Goal: Task Accomplishment & Management: Manage account settings

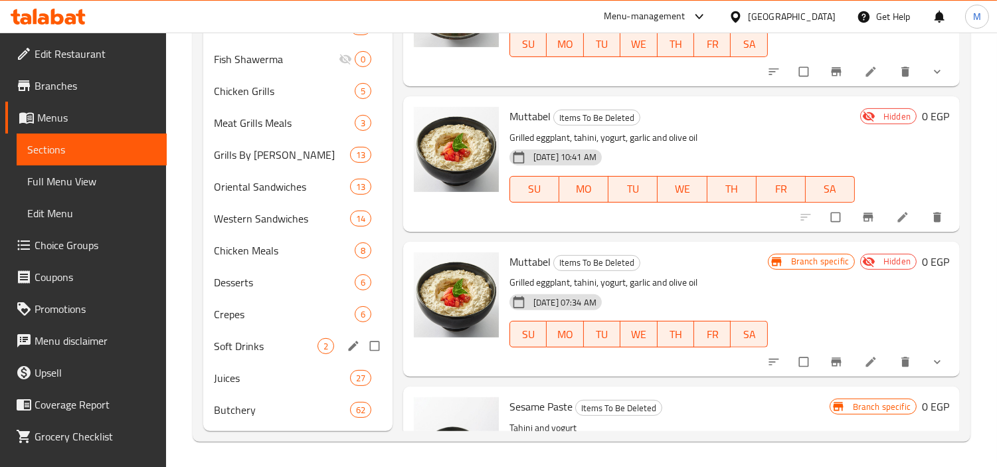
scroll to position [107, 0]
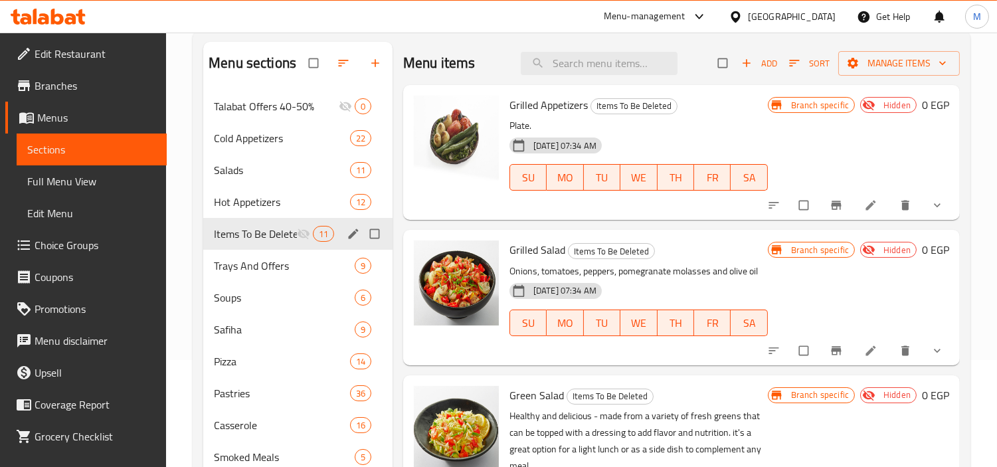
drag, startPoint x: 372, startPoint y: 233, endPoint x: 380, endPoint y: 242, distance: 11.8
click at [374, 232] on input "Menu sections" at bounding box center [376, 233] width 28 height 25
checkbox input "true"
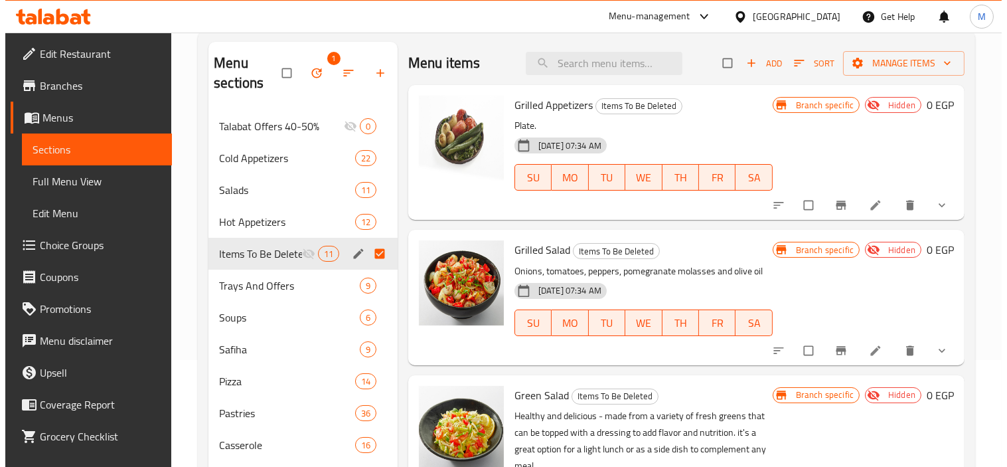
scroll to position [127, 0]
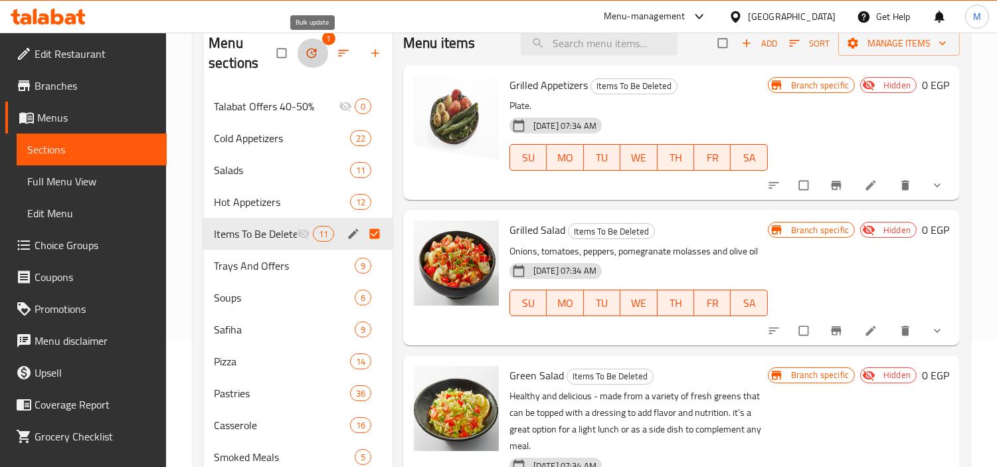
click at [310, 49] on icon "button" at bounding box center [311, 53] width 10 height 10
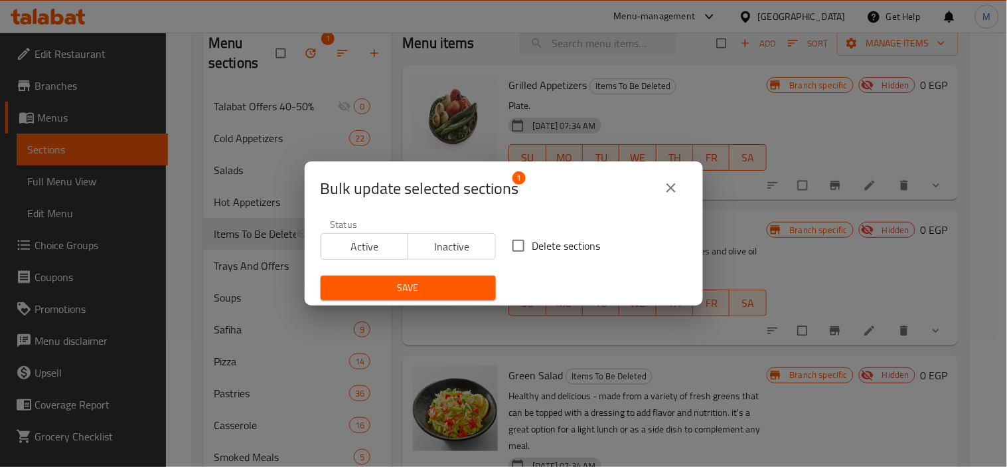
drag, startPoint x: 535, startPoint y: 241, endPoint x: 536, endPoint y: 261, distance: 20.0
click at [536, 251] on span "Delete sections" at bounding box center [567, 246] width 68 height 16
click at [533, 251] on input "Delete sections" at bounding box center [519, 246] width 28 height 28
checkbox input "true"
click at [417, 286] on span "Save" at bounding box center [408, 288] width 154 height 17
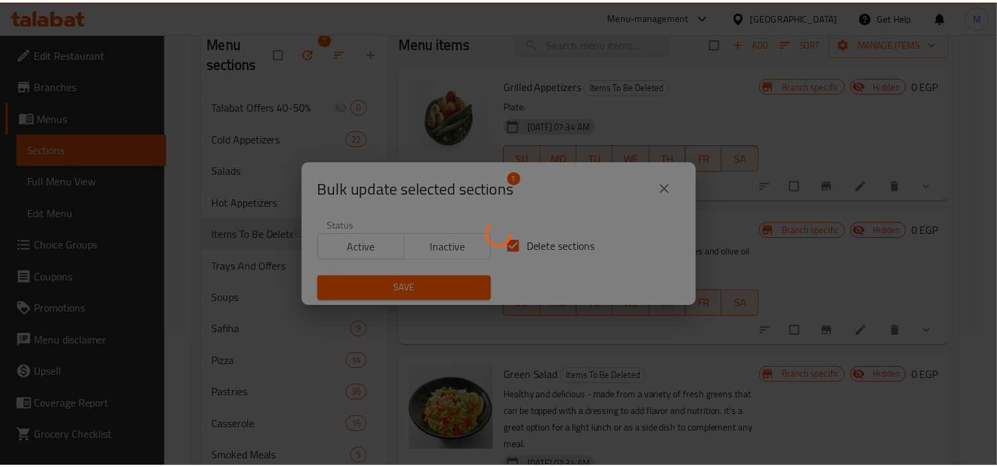
scroll to position [107, 0]
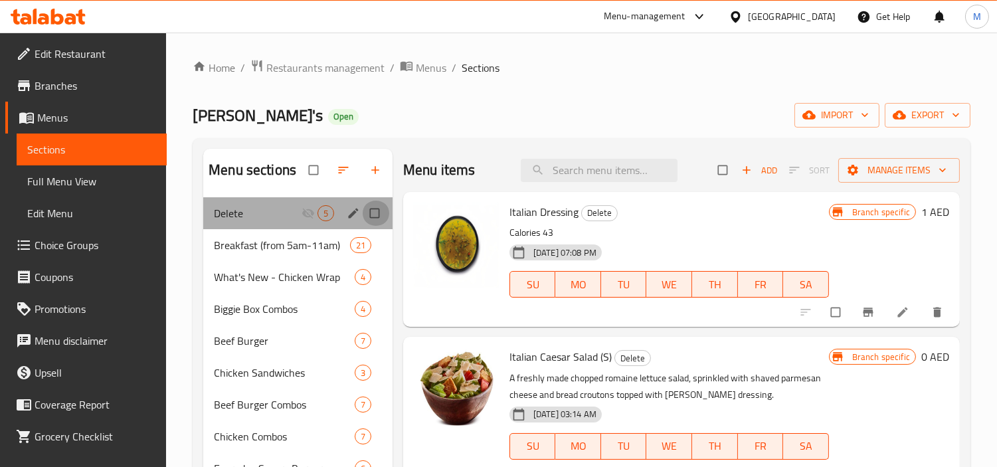
click at [376, 211] on input "Menu sections" at bounding box center [376, 213] width 28 height 25
checkbox input "true"
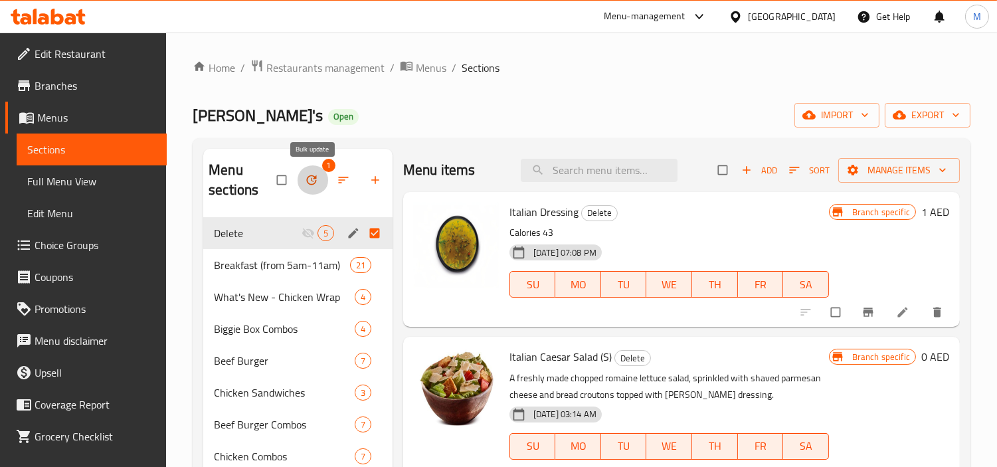
click at [317, 173] on button "button" at bounding box center [313, 179] width 32 height 29
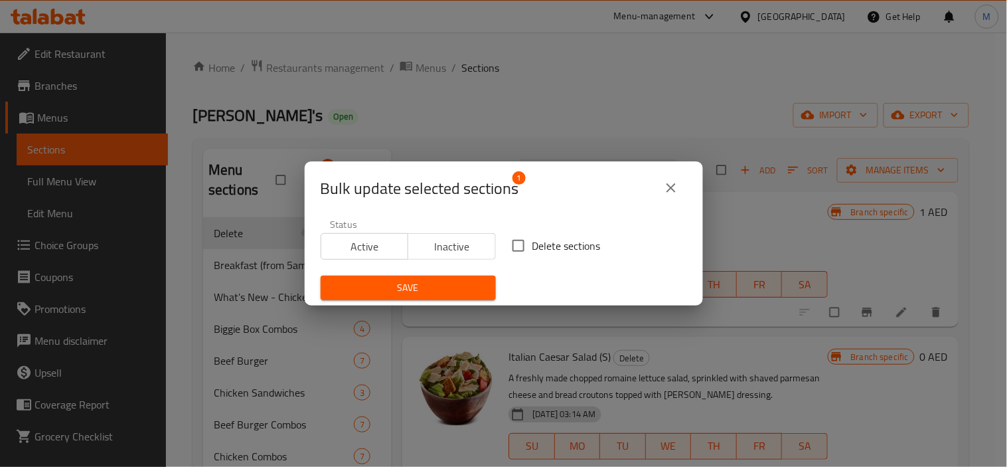
click at [560, 248] on span "Delete sections" at bounding box center [567, 246] width 68 height 16
click at [533, 248] on input "Delete sections" at bounding box center [519, 246] width 28 height 28
checkbox input "true"
click at [447, 284] on span "Save" at bounding box center [408, 288] width 154 height 17
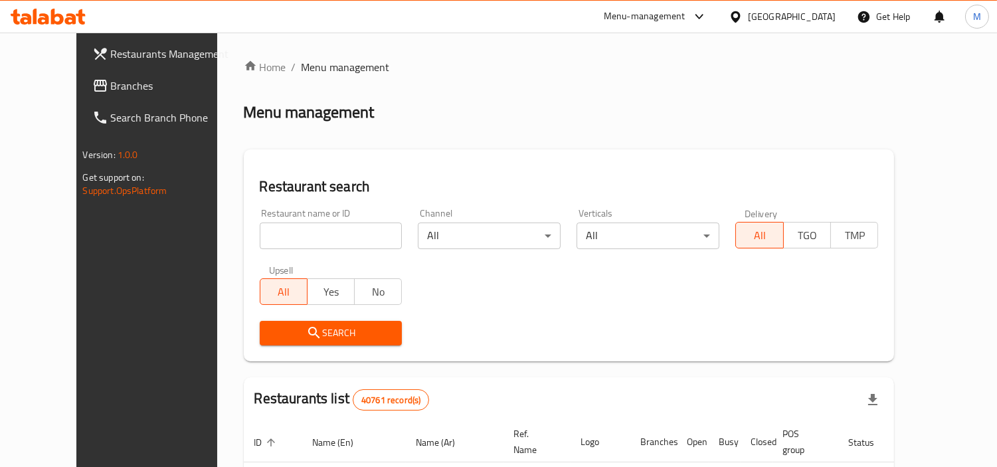
click at [74, 16] on icon at bounding box center [70, 18] width 11 height 11
